Goal: Find specific page/section: Find specific page/section

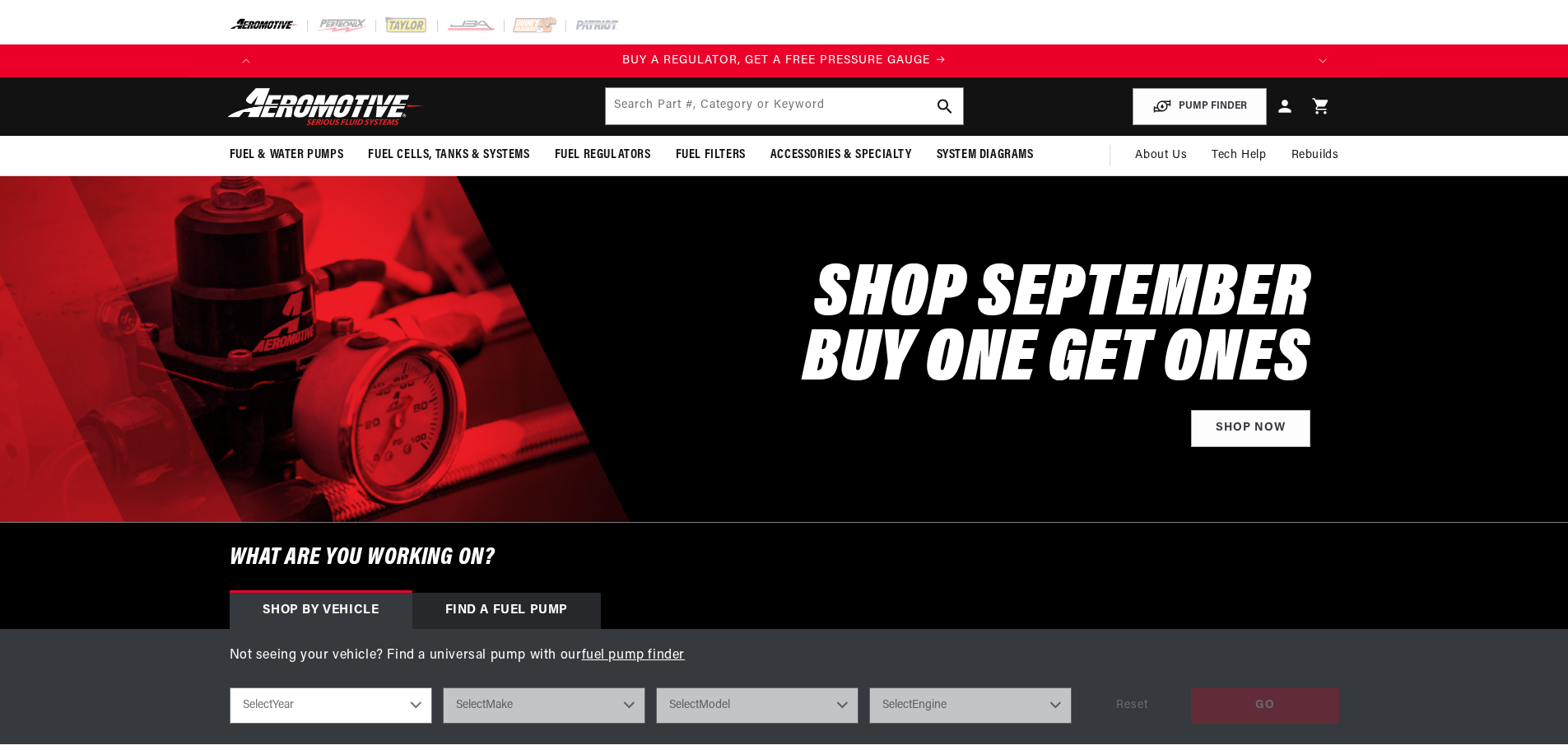
scroll to position [247, 0]
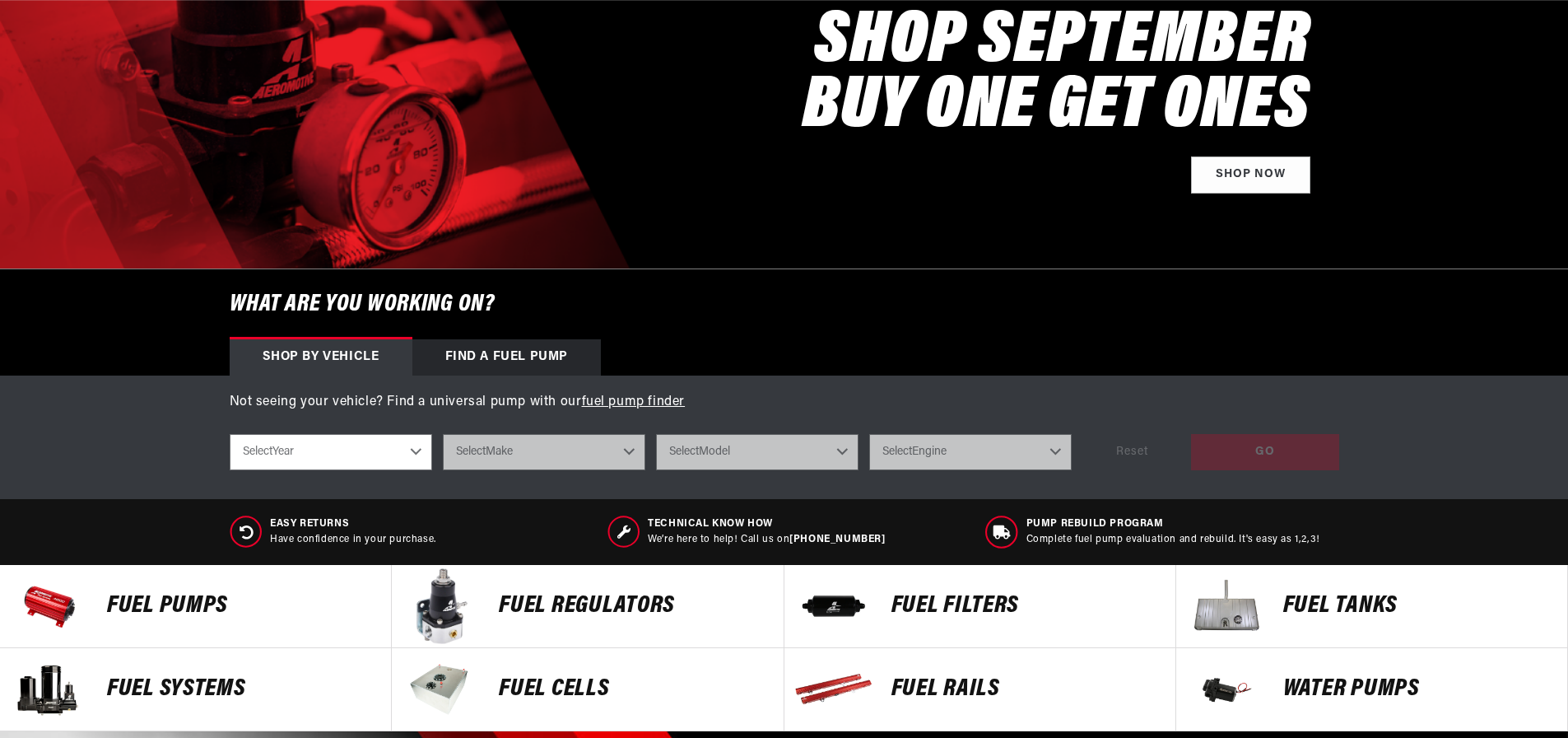
click at [411, 455] on select "Select Year [DATE] 2022 2021 2020 2019 2018 2017 2016 2015 2014 2013 2012 2011 …" at bounding box center [331, 452] width 202 height 36
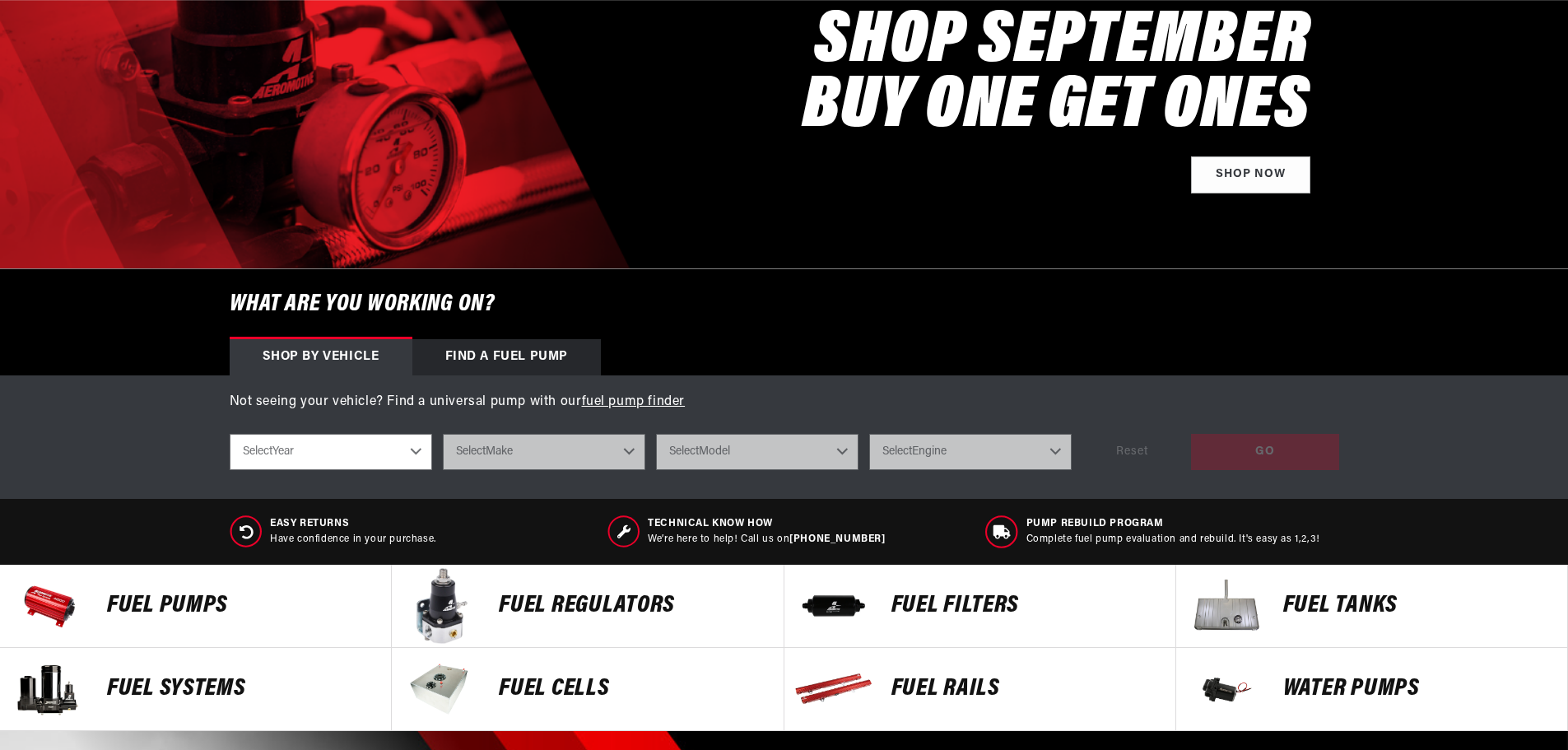
scroll to position [0, 0]
click at [392, 448] on select "Select Year [DATE] 2022 2021 2020 2019 2018 2017 2016 2015 2014 2013 2012 2011 …" at bounding box center [331, 452] width 202 height 36
select select "2017"
click at [230, 434] on select "Select Year [DATE] 2022 2021 2020 2019 2018 2017 2016 2015 2014 2013 2012 2011 …" at bounding box center [331, 452] width 202 height 36
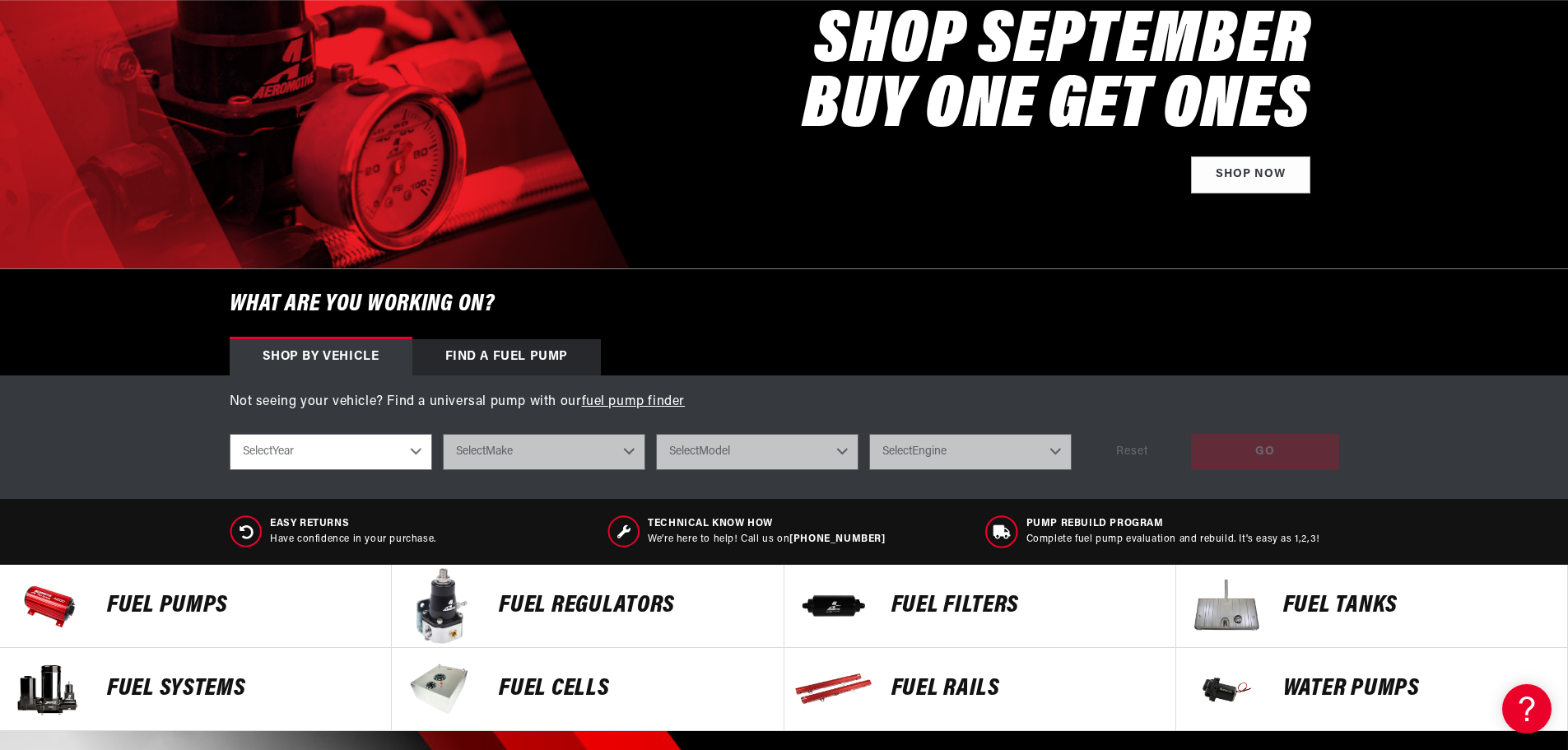
select select "2017"
click at [524, 455] on select "Select Make Cadillac Chevrolet Dodge Ford GMC Subaru Yamaha" at bounding box center [544, 452] width 202 height 36
select select "Ford"
click at [443, 434] on select "Select Make Cadillac Chevrolet Dodge Ford GMC Subaru Yamaha" at bounding box center [544, 452] width 202 height 36
select select "Ford"
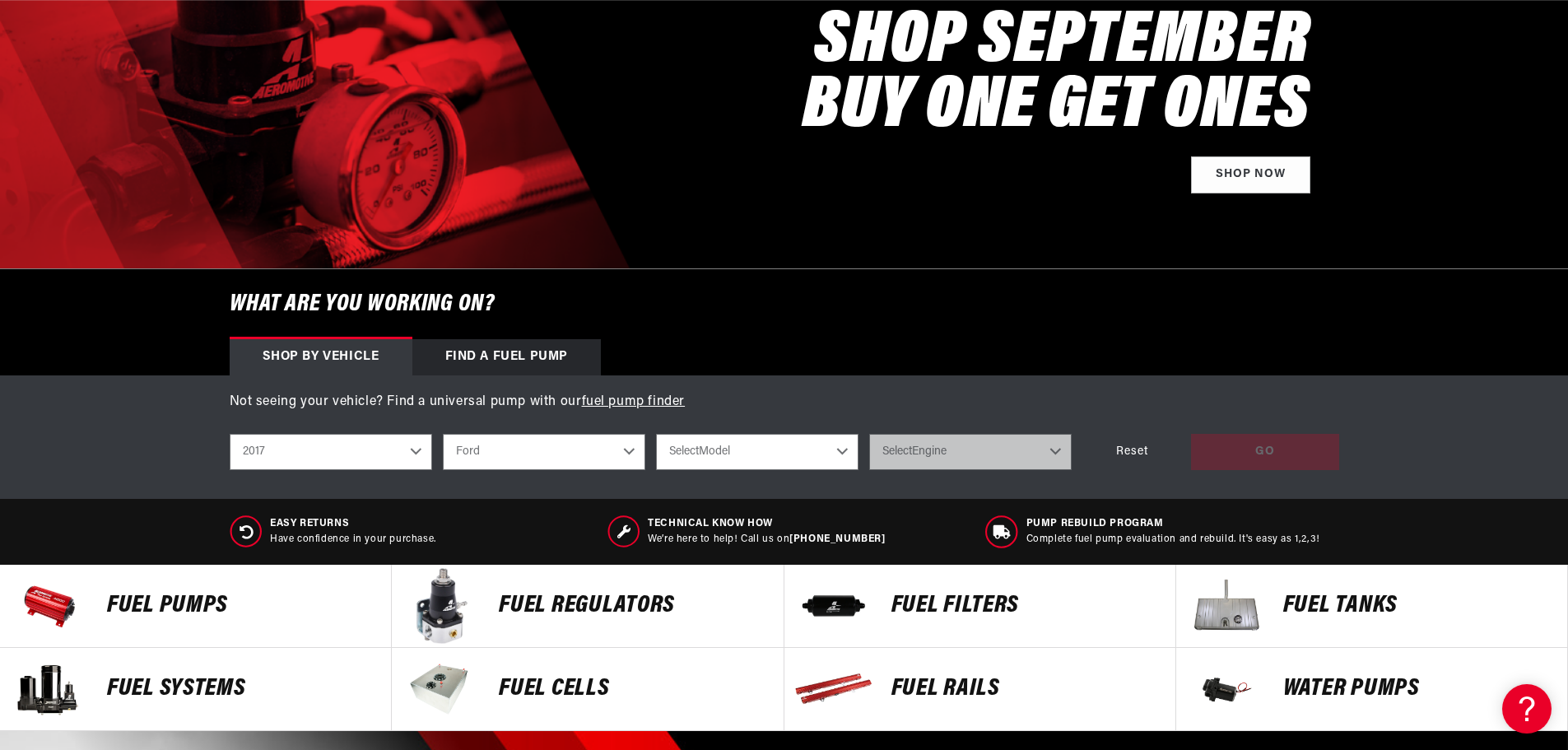
click at [719, 441] on select "Select Model F-150 Mustang" at bounding box center [757, 452] width 202 height 36
select select "Mustang"
click at [656, 434] on select "Select Model F-150 Mustang" at bounding box center [757, 452] width 202 height 36
select select "Mustang"
click at [941, 460] on select "Select Engine 5.0L" at bounding box center [970, 452] width 202 height 36
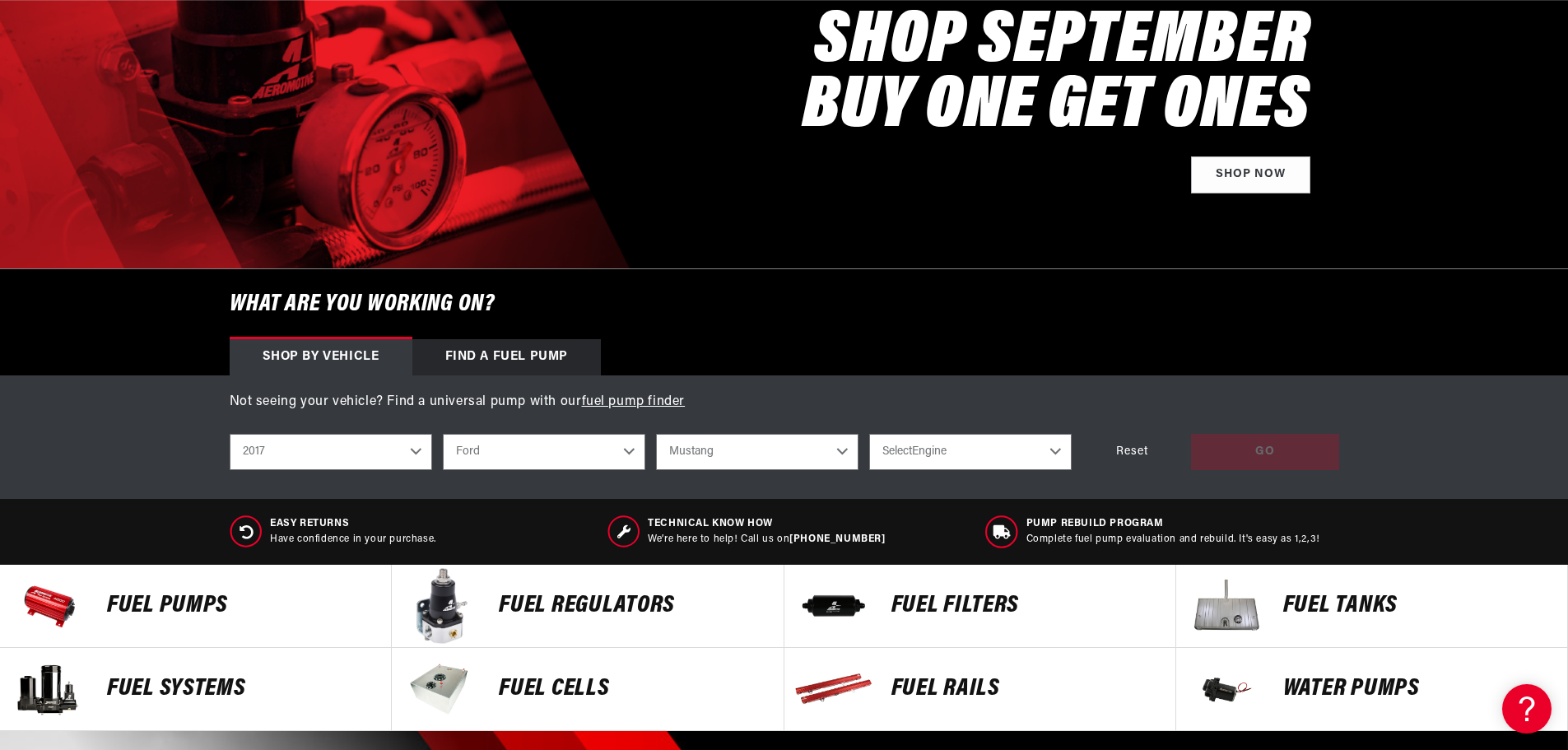
scroll to position [0, 2087]
select select "5.0L"
click at [869, 434] on select "Select Engine 5.0L" at bounding box center [970, 452] width 202 height 36
select select "5.0L"
click at [1298, 464] on div "GO" at bounding box center [1265, 452] width 148 height 37
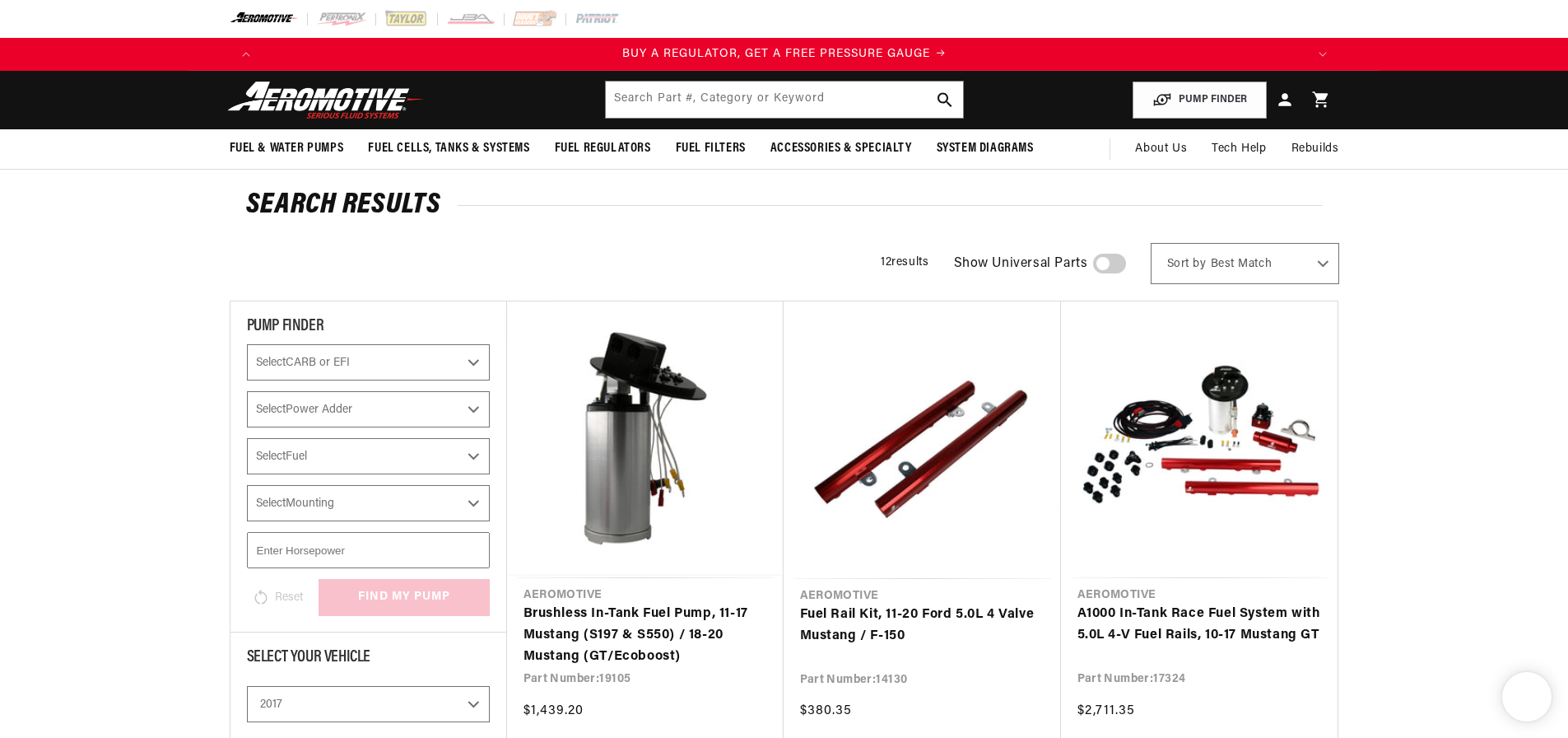
select select "2017"
select select "Ford"
select select "Mustang"
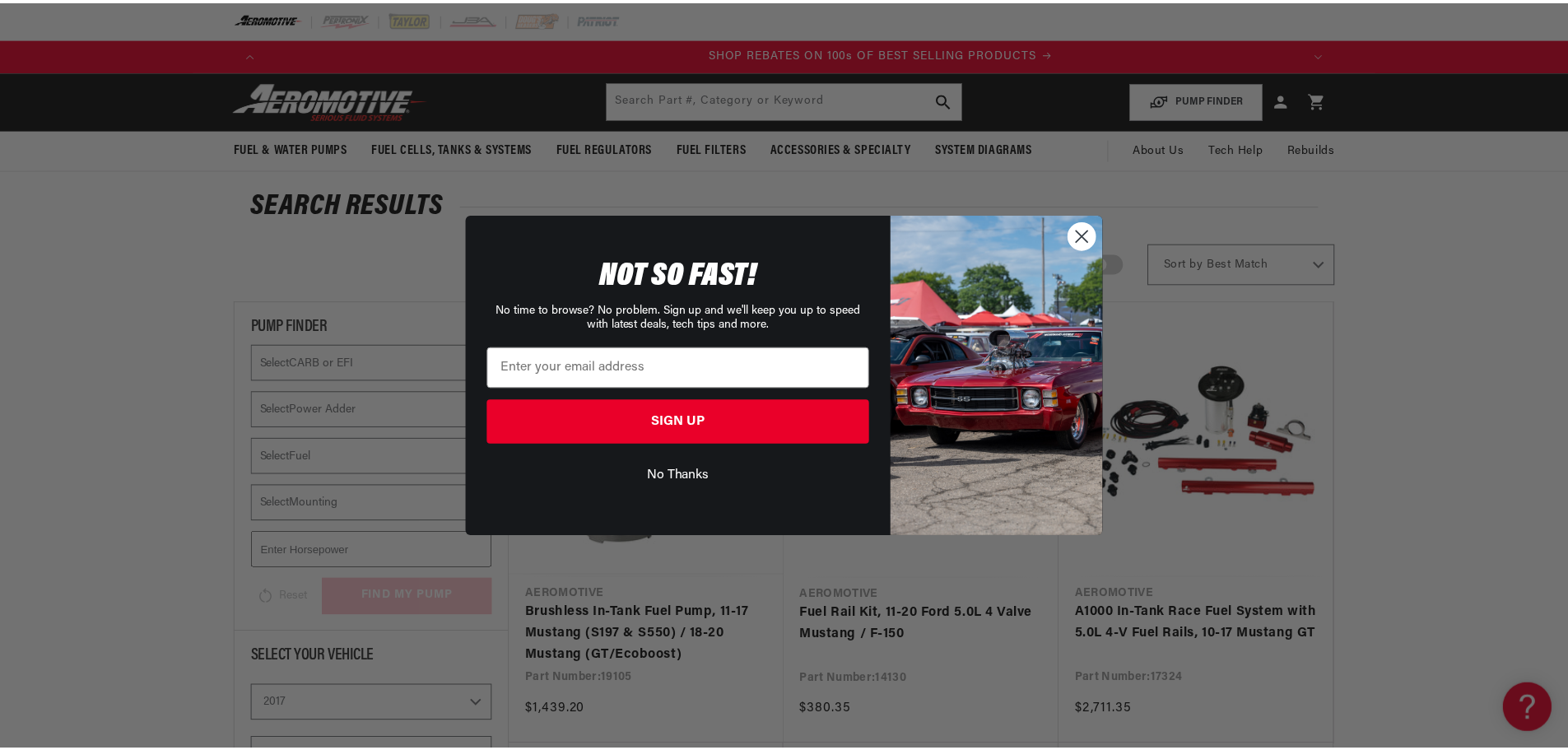
scroll to position [0, 2087]
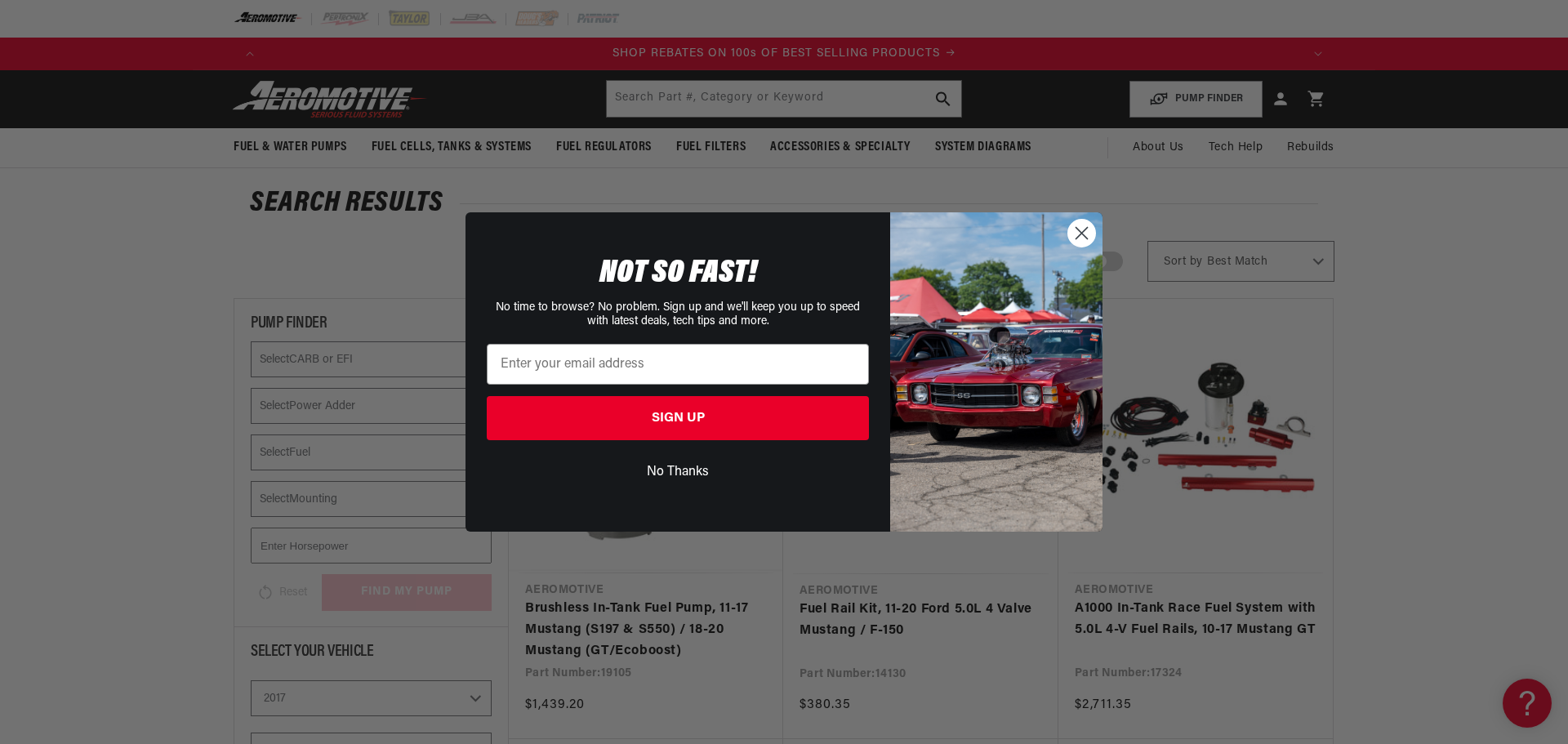
click at [1077, 233] on circle "Close dialog" at bounding box center [1082, 233] width 27 height 27
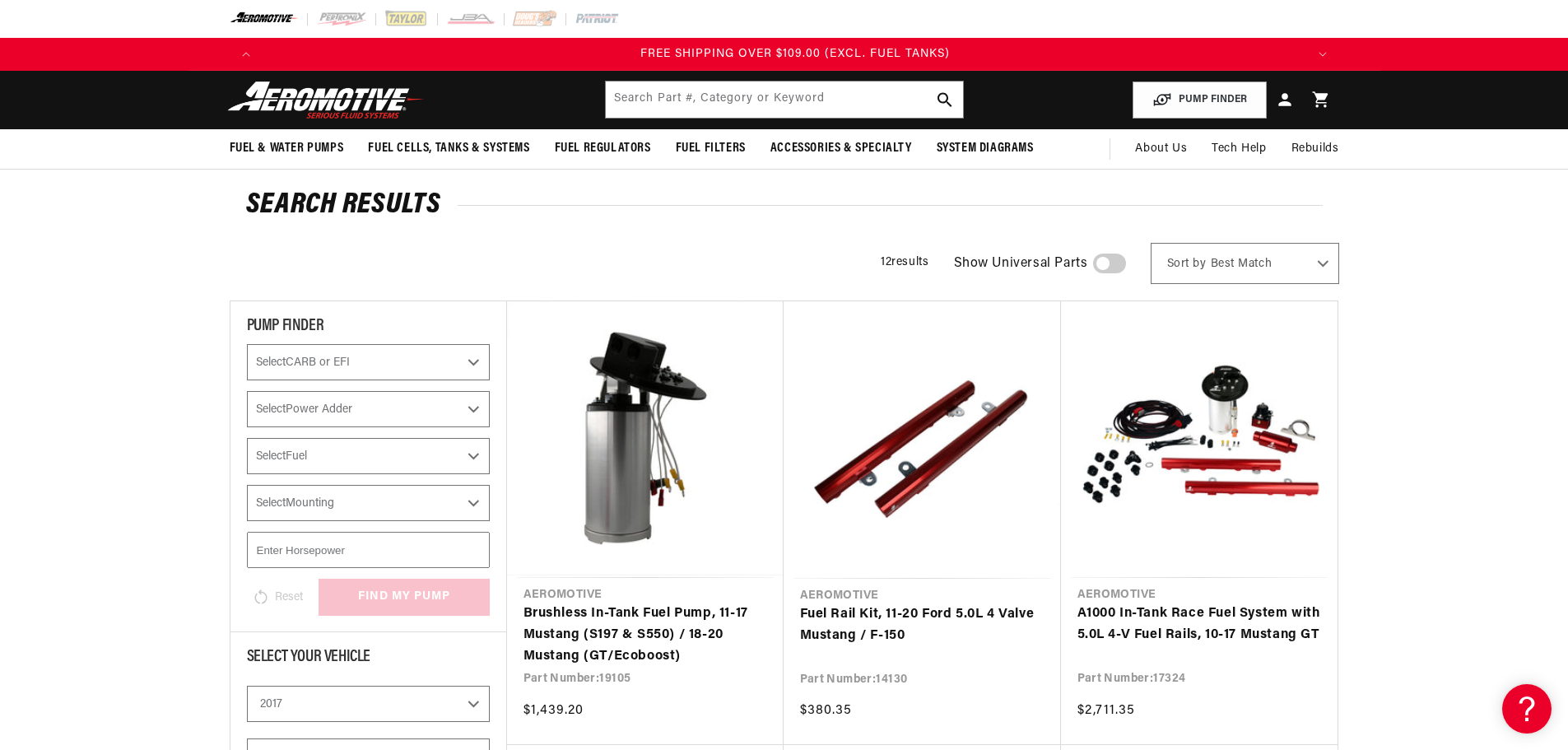
scroll to position [0, 3131]
